Goal: Information Seeking & Learning: Learn about a topic

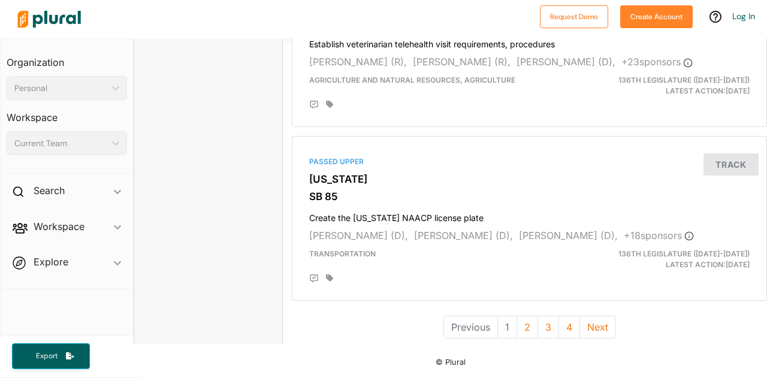
scroll to position [3364, 0]
click at [525, 319] on button "2" at bounding box center [527, 327] width 22 height 23
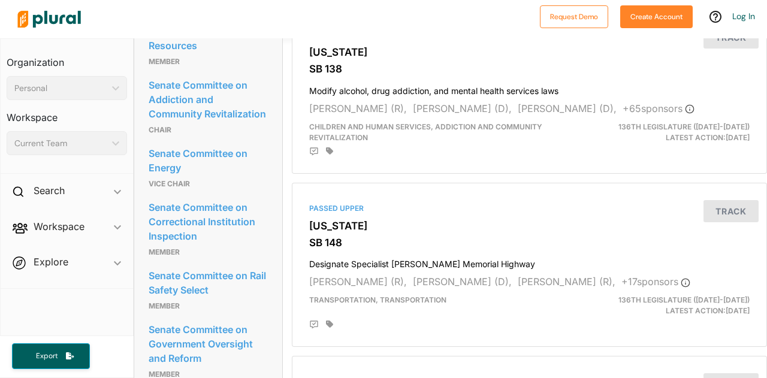
scroll to position [623, 0]
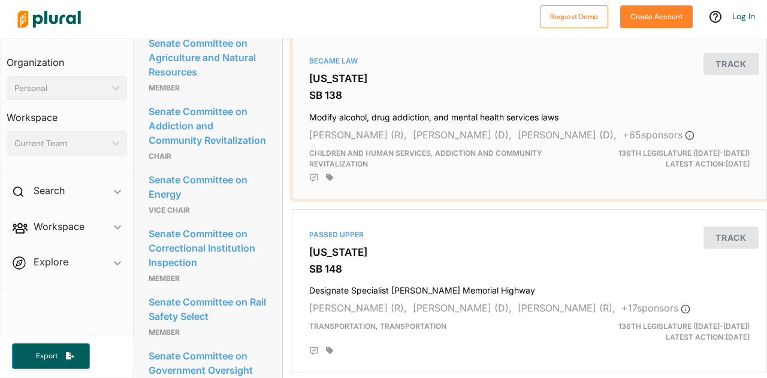
click at [484, 123] on h4 "Modify alcohol, drug addiction, and mental health services laws" at bounding box center [529, 115] width 440 height 16
